Goal: Use online tool/utility: Utilize a website feature to perform a specific function

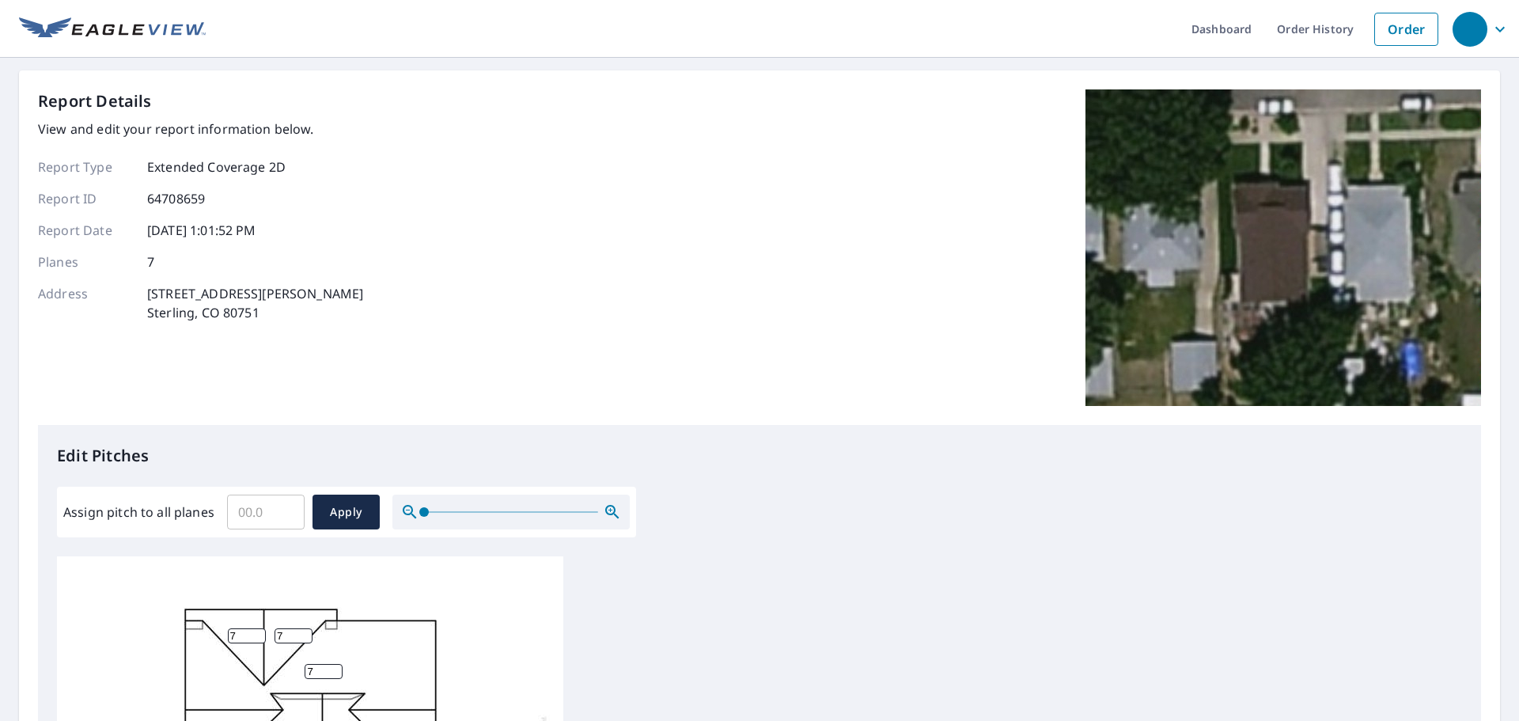
click at [259, 508] on input "Assign pitch to all planes" at bounding box center [266, 512] width 78 height 44
click at [291, 507] on input "7.1" at bounding box center [266, 512] width 78 height 44
click at [289, 509] on input "7.2" at bounding box center [266, 512] width 78 height 44
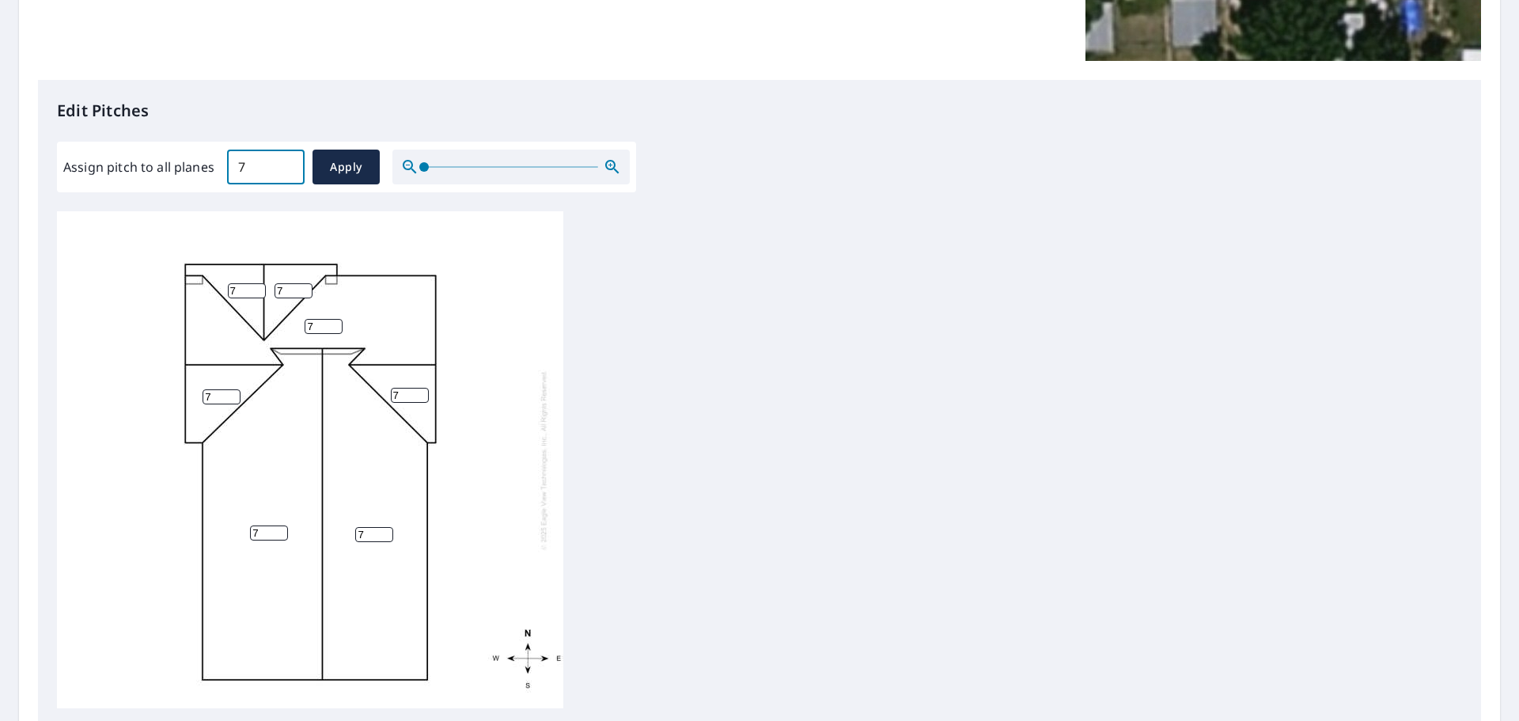
scroll to position [136, 0]
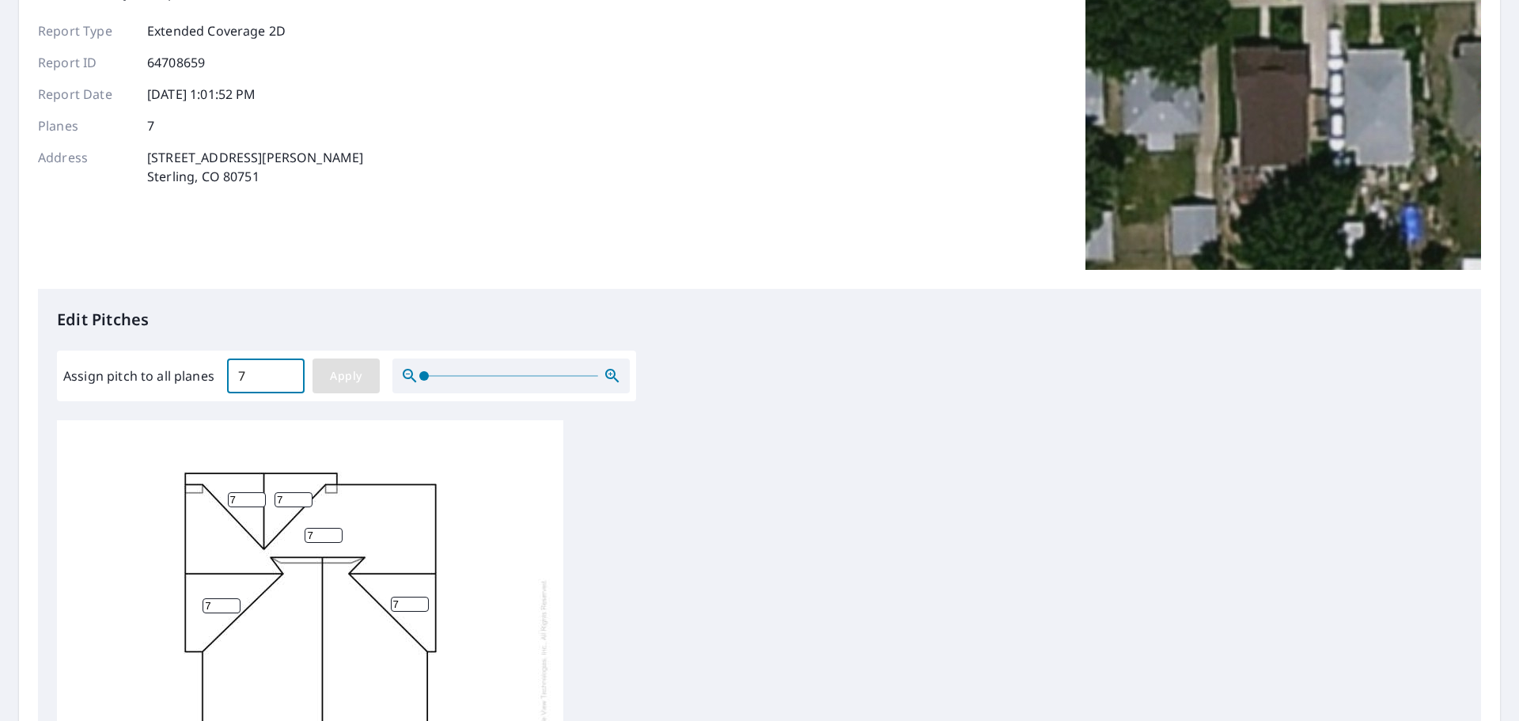
type input "7"
click at [365, 370] on span "Apply" at bounding box center [346, 376] width 42 height 20
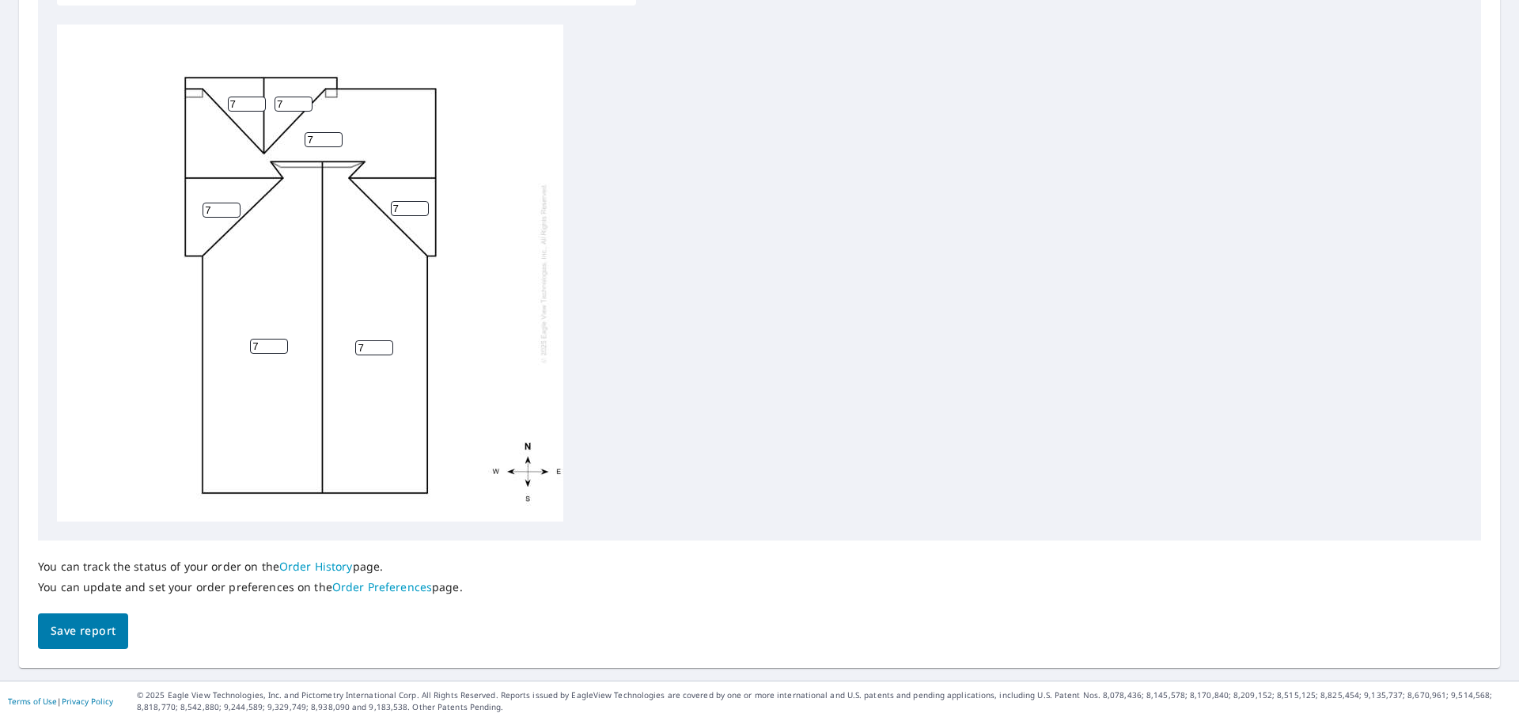
click at [81, 635] on span "Save report" at bounding box center [83, 631] width 65 height 20
